Goal: Task Accomplishment & Management: Manage account settings

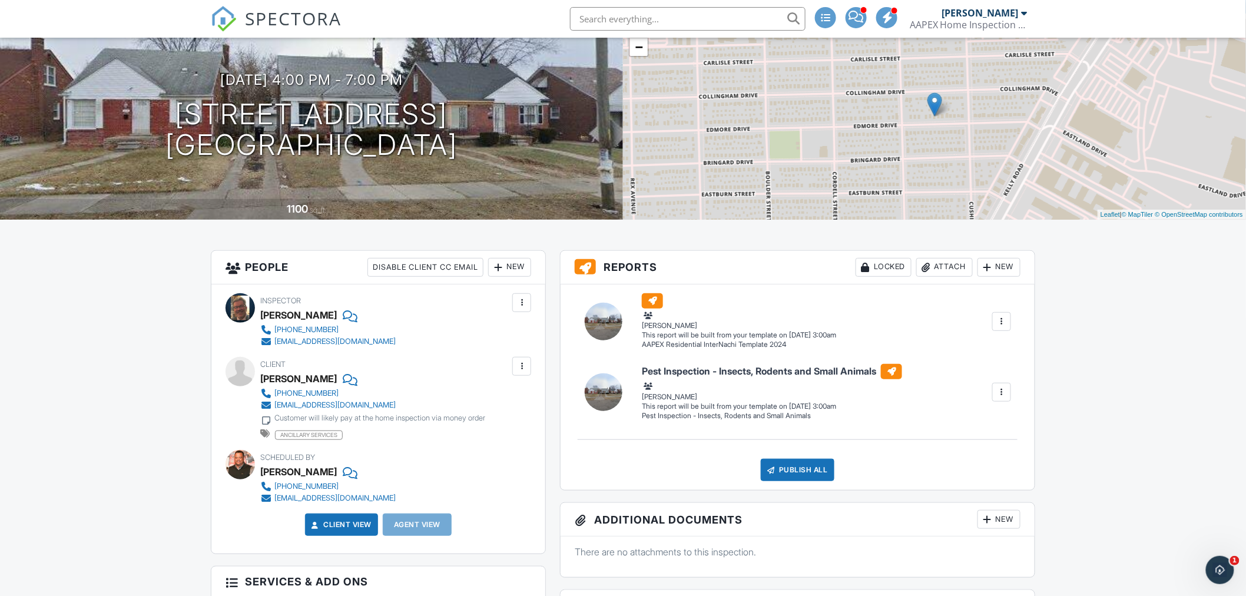
scroll to position [174, 0]
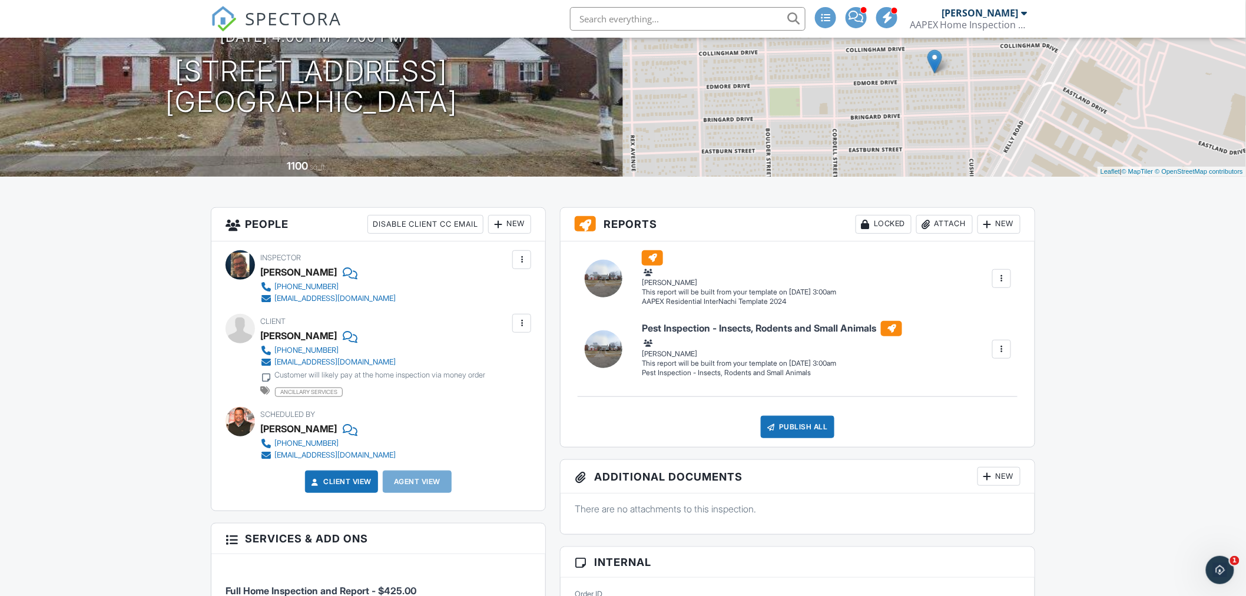
click at [528, 321] on div at bounding box center [521, 323] width 19 height 19
click at [505, 363] on li "Edit" at bounding box center [494, 358] width 60 height 29
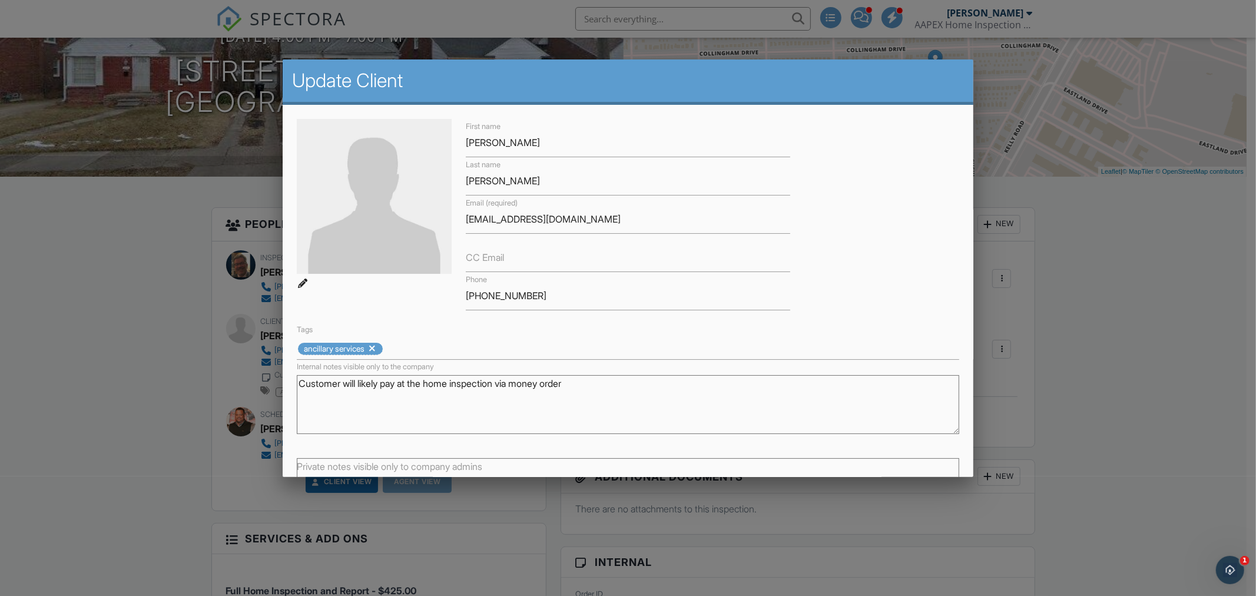
click at [144, 389] on div at bounding box center [628, 313] width 1256 height 745
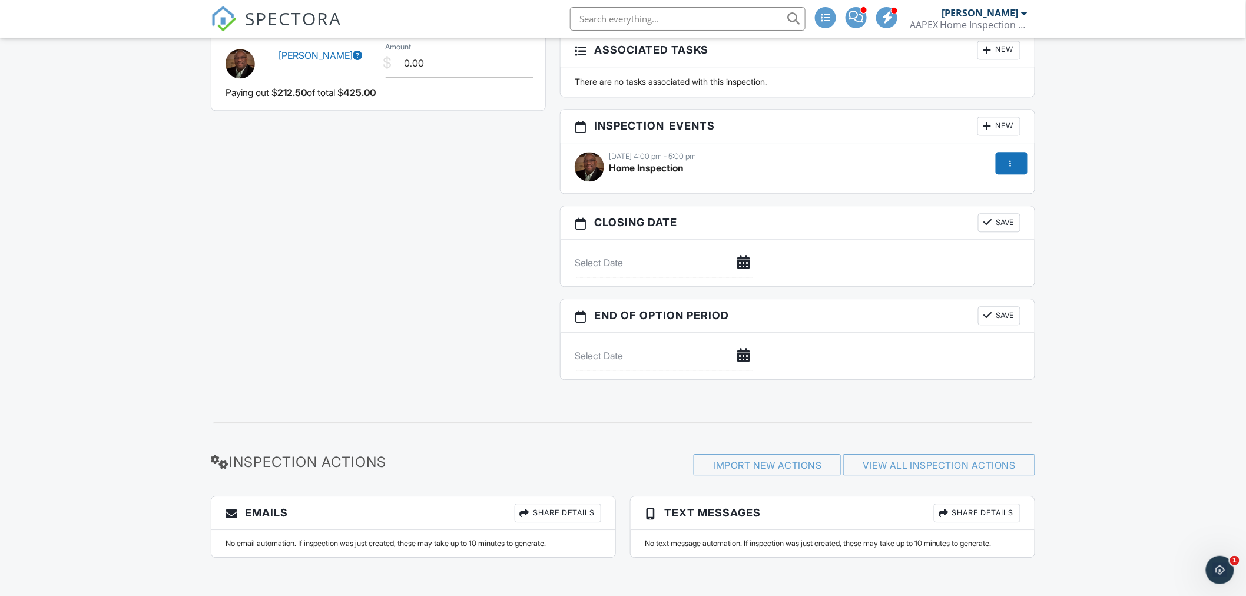
scroll to position [1096, 0]
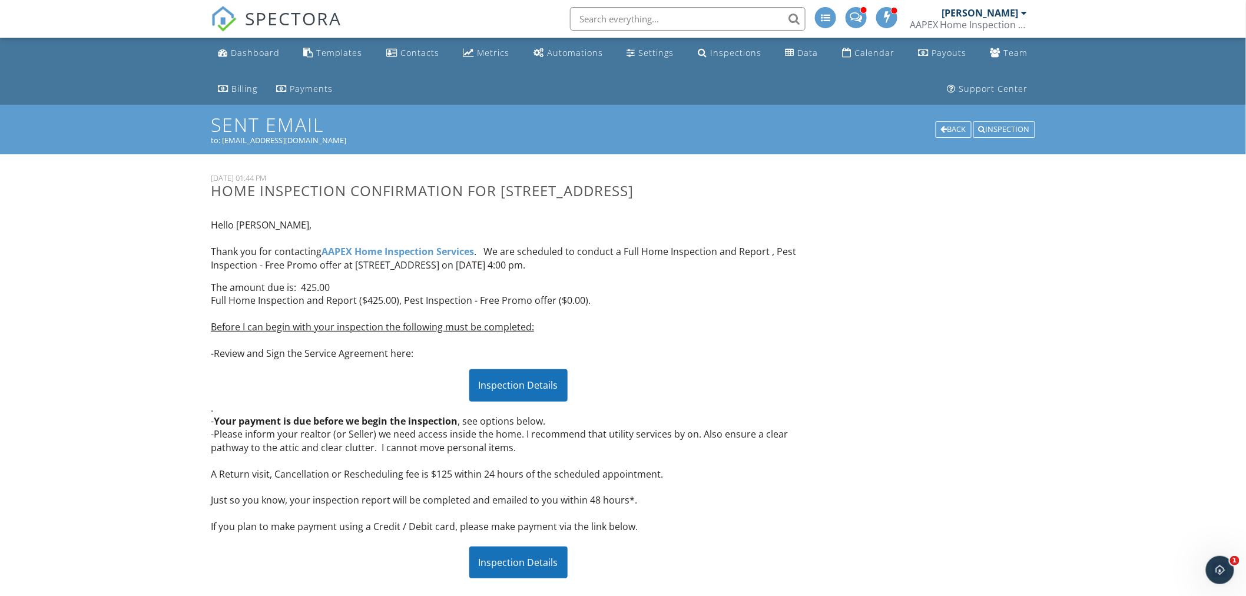
click at [292, 18] on span "SPECTORA" at bounding box center [293, 18] width 97 height 25
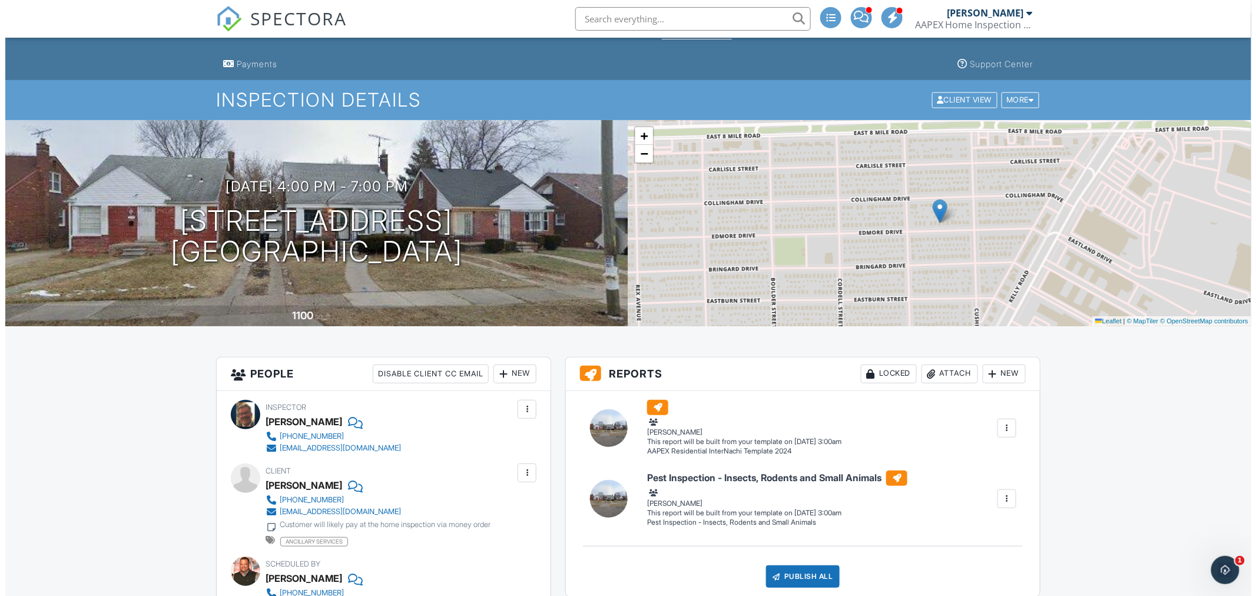
scroll to position [21, 0]
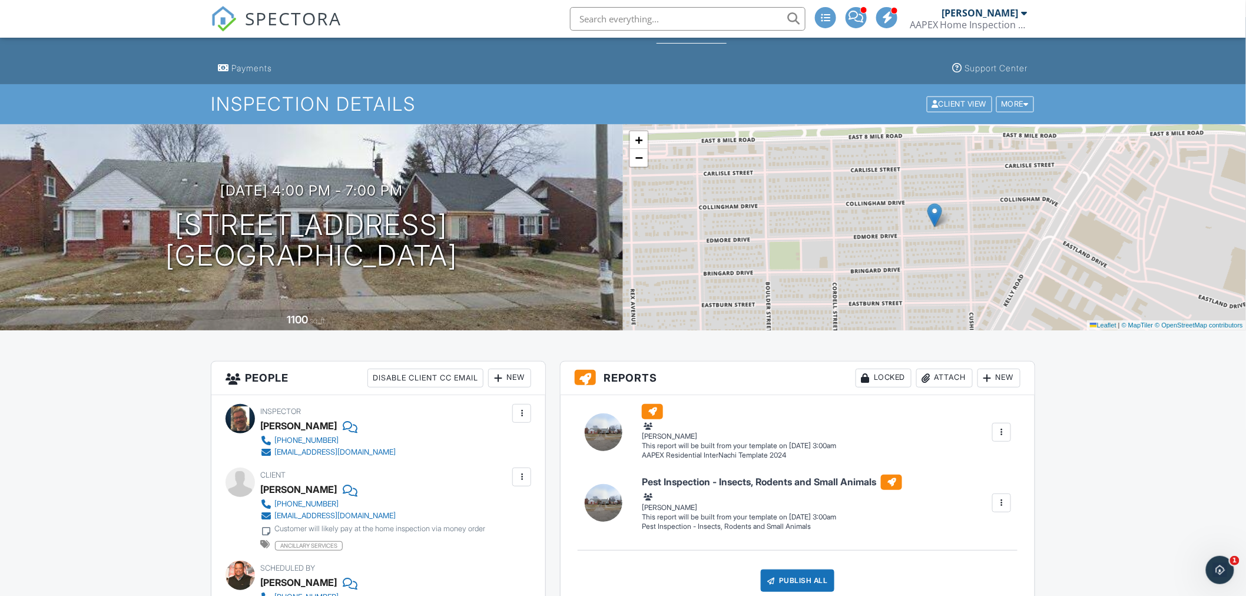
click at [516, 475] on div at bounding box center [522, 477] width 12 height 12
click at [505, 510] on li "Edit" at bounding box center [494, 512] width 60 height 29
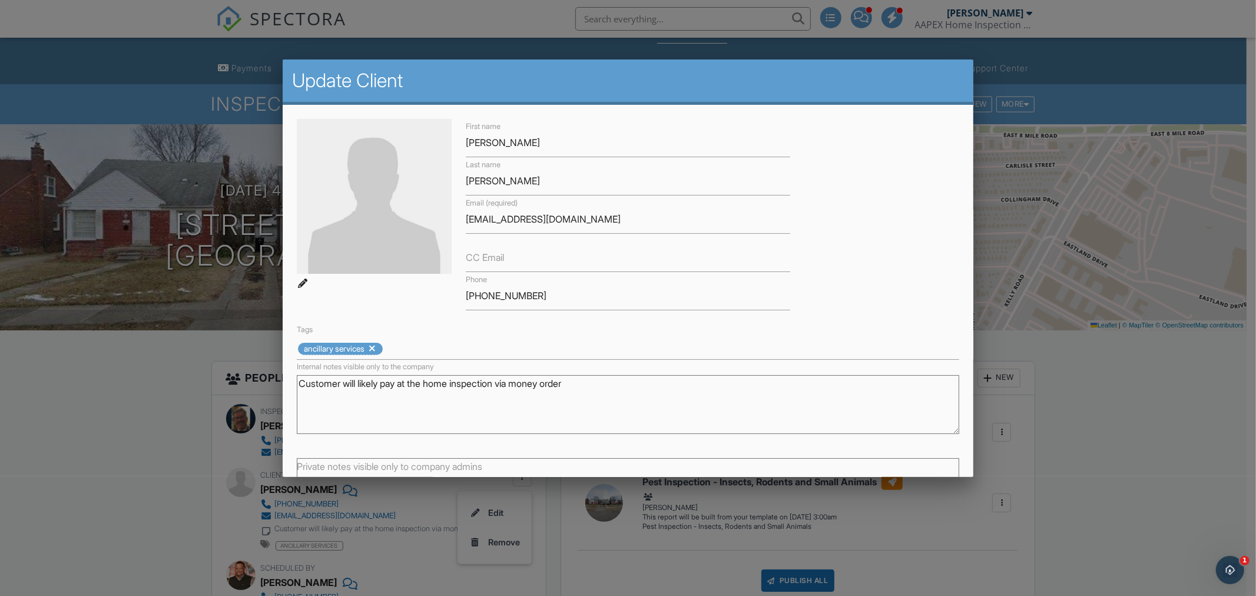
click at [127, 402] on div at bounding box center [628, 313] width 1256 height 745
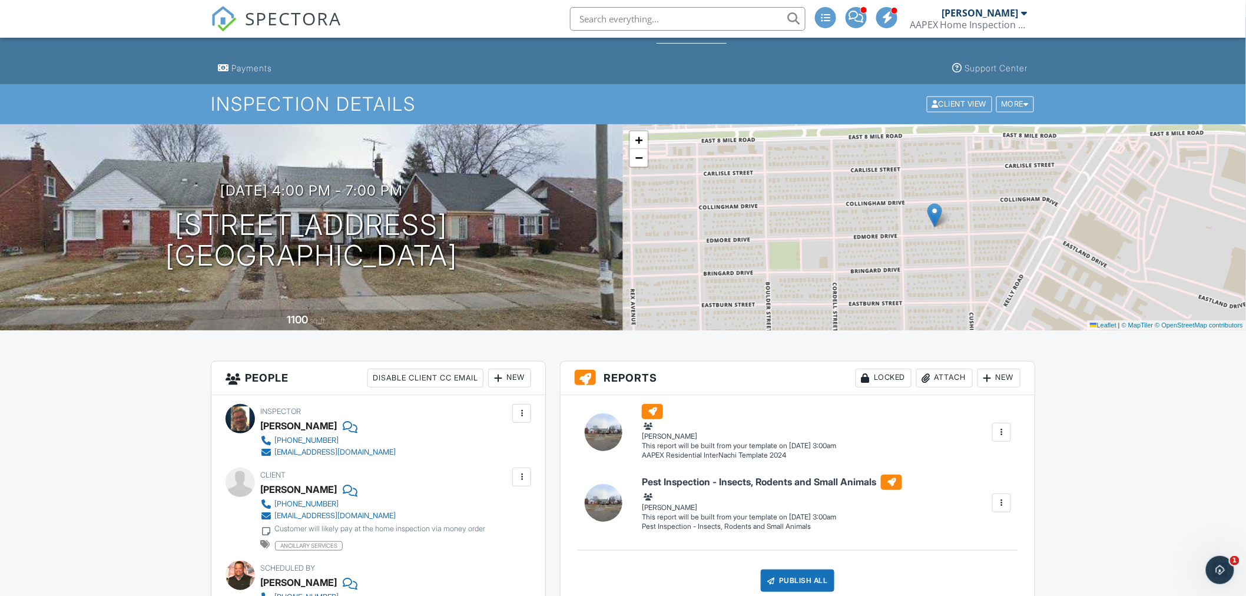
click at [521, 477] on div at bounding box center [522, 477] width 12 height 12
click at [504, 517] on li "Edit" at bounding box center [494, 512] width 60 height 29
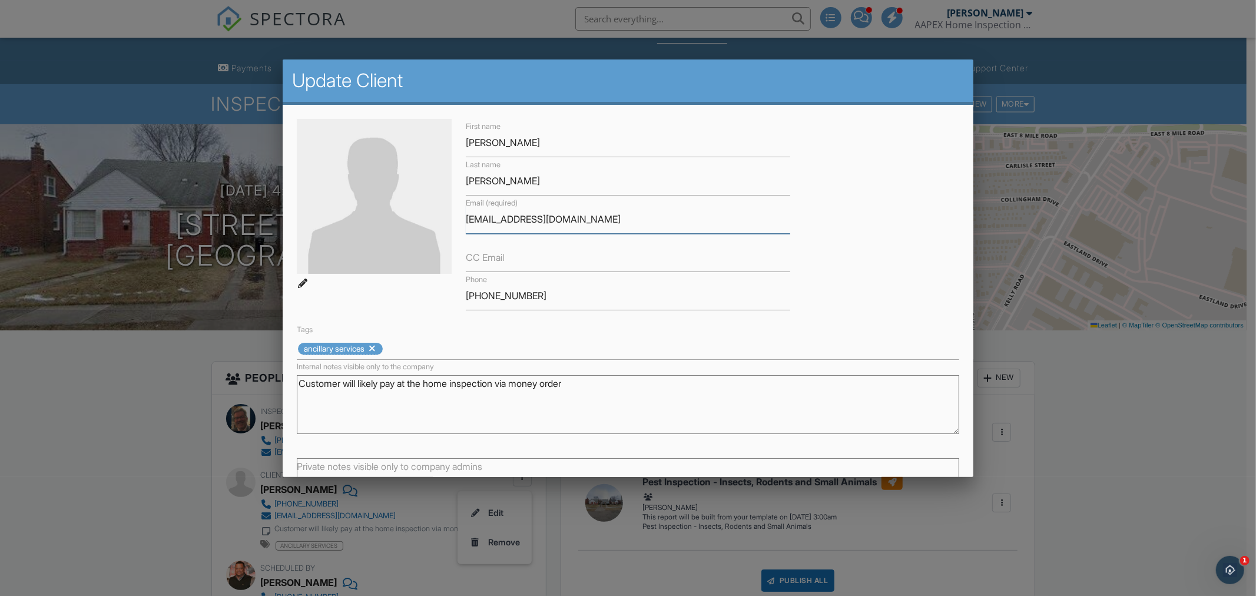
drag, startPoint x: 466, startPoint y: 219, endPoint x: 603, endPoint y: 216, distance: 137.2
click at [603, 216] on input "[EMAIL_ADDRESS][DOMAIN_NAME]" at bounding box center [628, 219] width 324 height 29
click at [504, 260] on input "CC Email" at bounding box center [628, 257] width 324 height 29
paste input "[EMAIL_ADDRESS][DOMAIN_NAME]"
click at [476, 257] on input "[EMAIL_ADDRESS][DOMAIN_NAME]" at bounding box center [628, 257] width 324 height 29
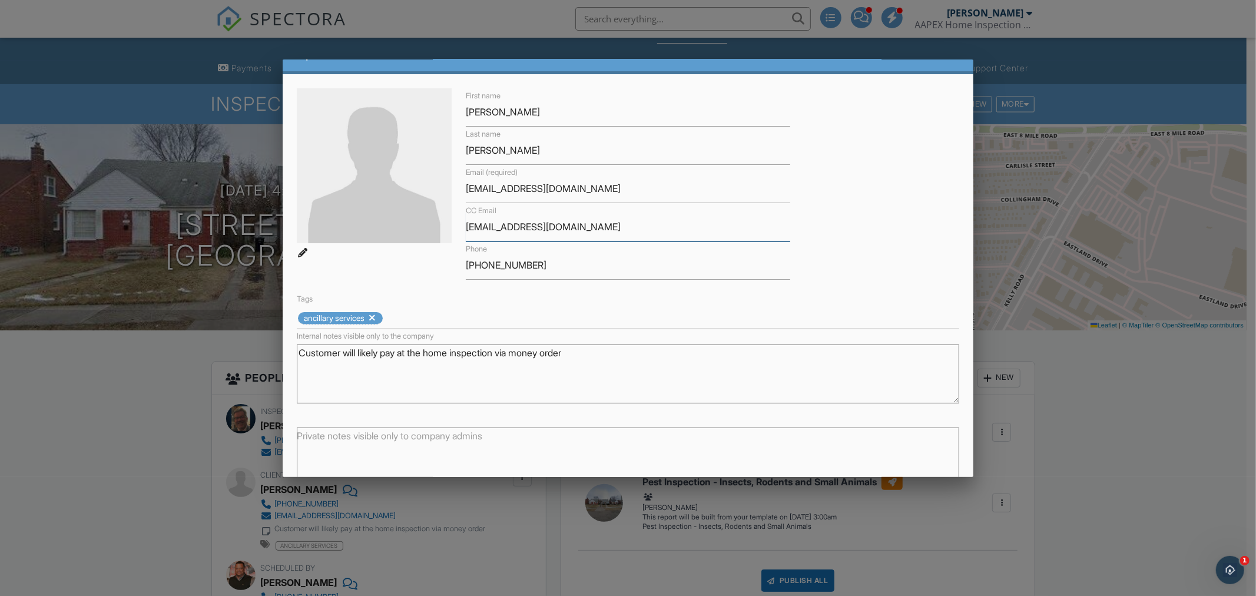
scroll to position [93, 0]
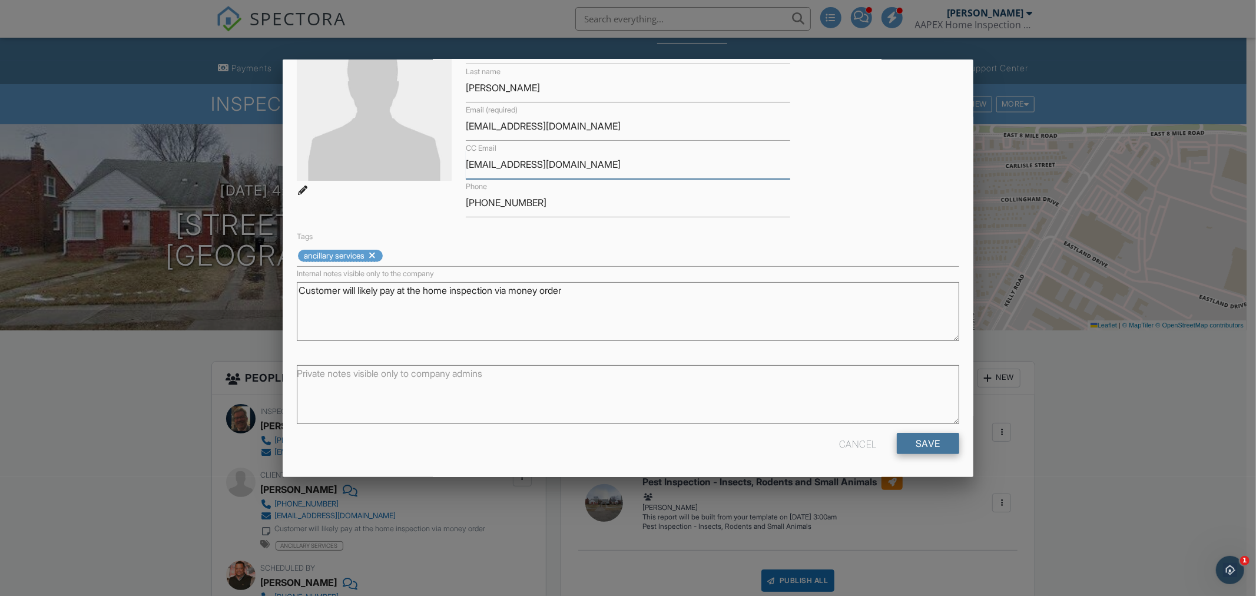
type input "dericksmithoct59@gmail.com"
click at [927, 442] on input "Save" at bounding box center [928, 443] width 62 height 21
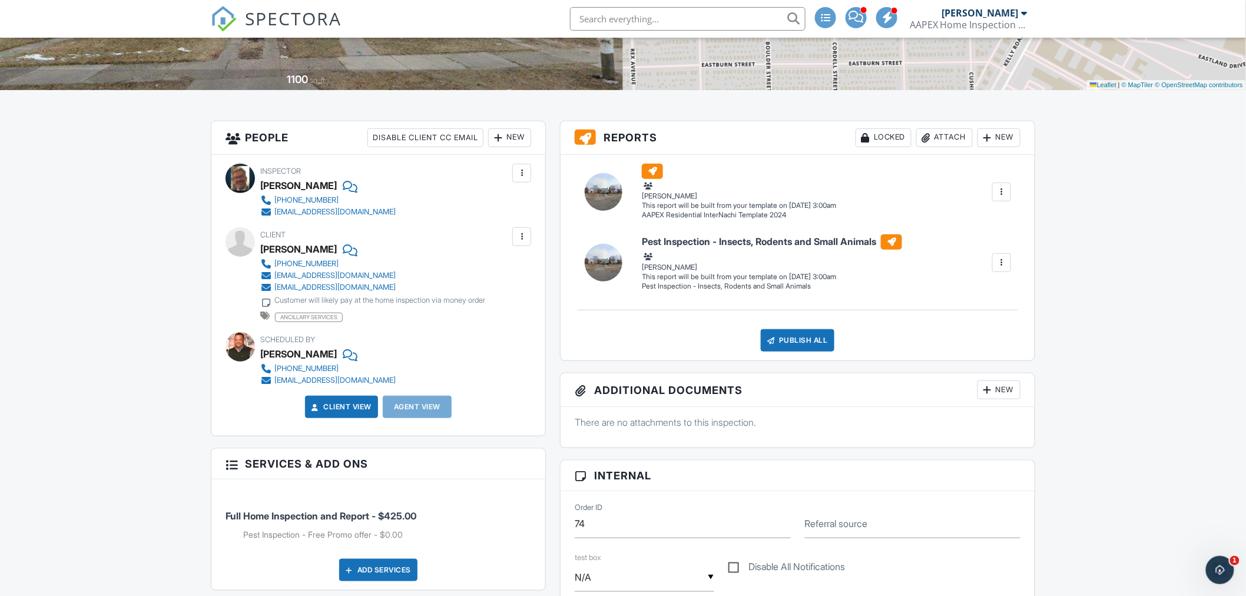
scroll to position [261, 0]
click at [522, 240] on div at bounding box center [522, 236] width 12 height 12
click at [499, 271] on li "Edit" at bounding box center [494, 271] width 60 height 29
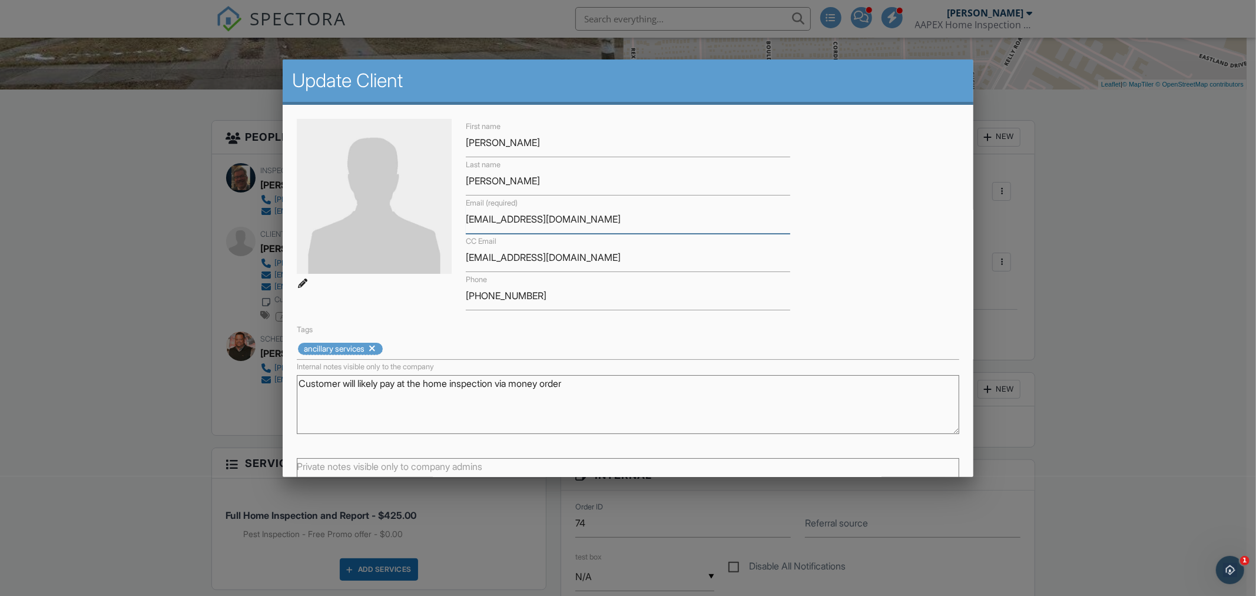
click at [493, 220] on input "[EMAIL_ADDRESS][DOMAIN_NAME]" at bounding box center [628, 219] width 324 height 29
drag, startPoint x: 599, startPoint y: 260, endPoint x: 277, endPoint y: 221, distance: 324.3
click at [317, 268] on div "First name Derrick Last name Smith Email (required) derricksmithoct59@gmail.com…" at bounding box center [628, 239] width 677 height 240
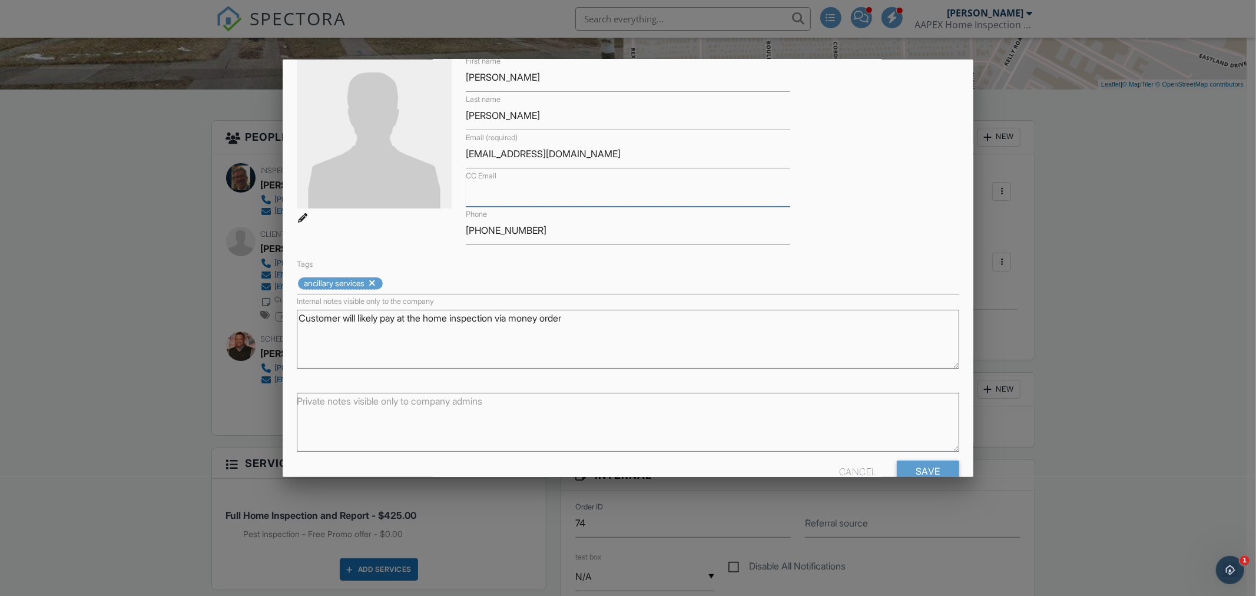
scroll to position [93, 0]
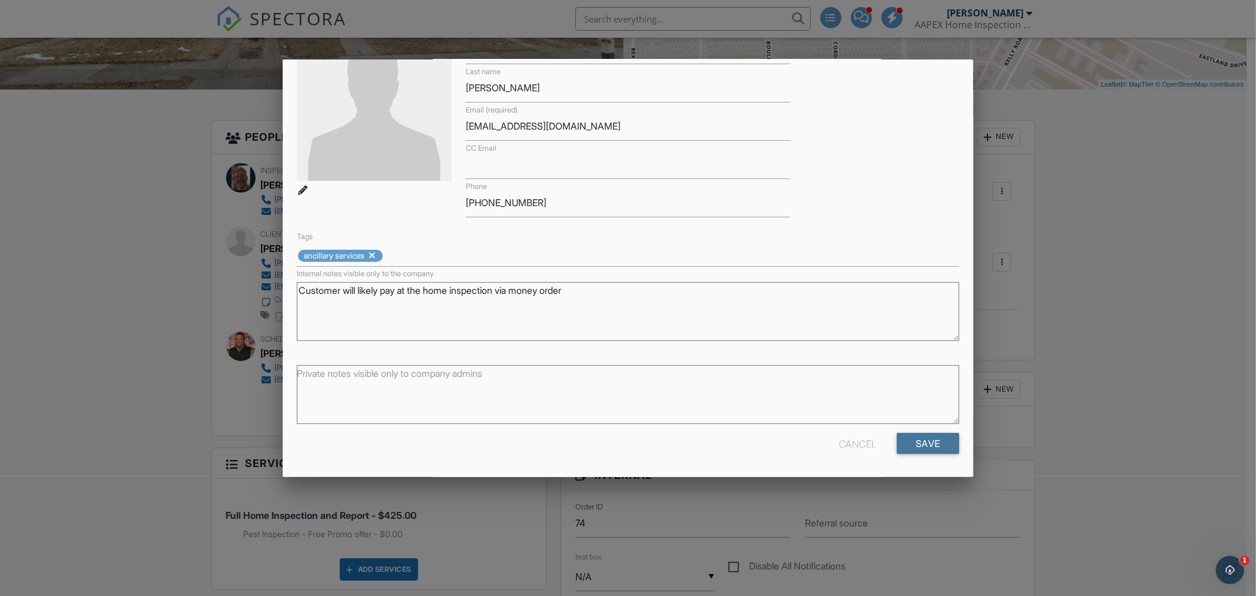
click at [901, 439] on input "Save" at bounding box center [928, 443] width 62 height 21
